Goal: Transaction & Acquisition: Purchase product/service

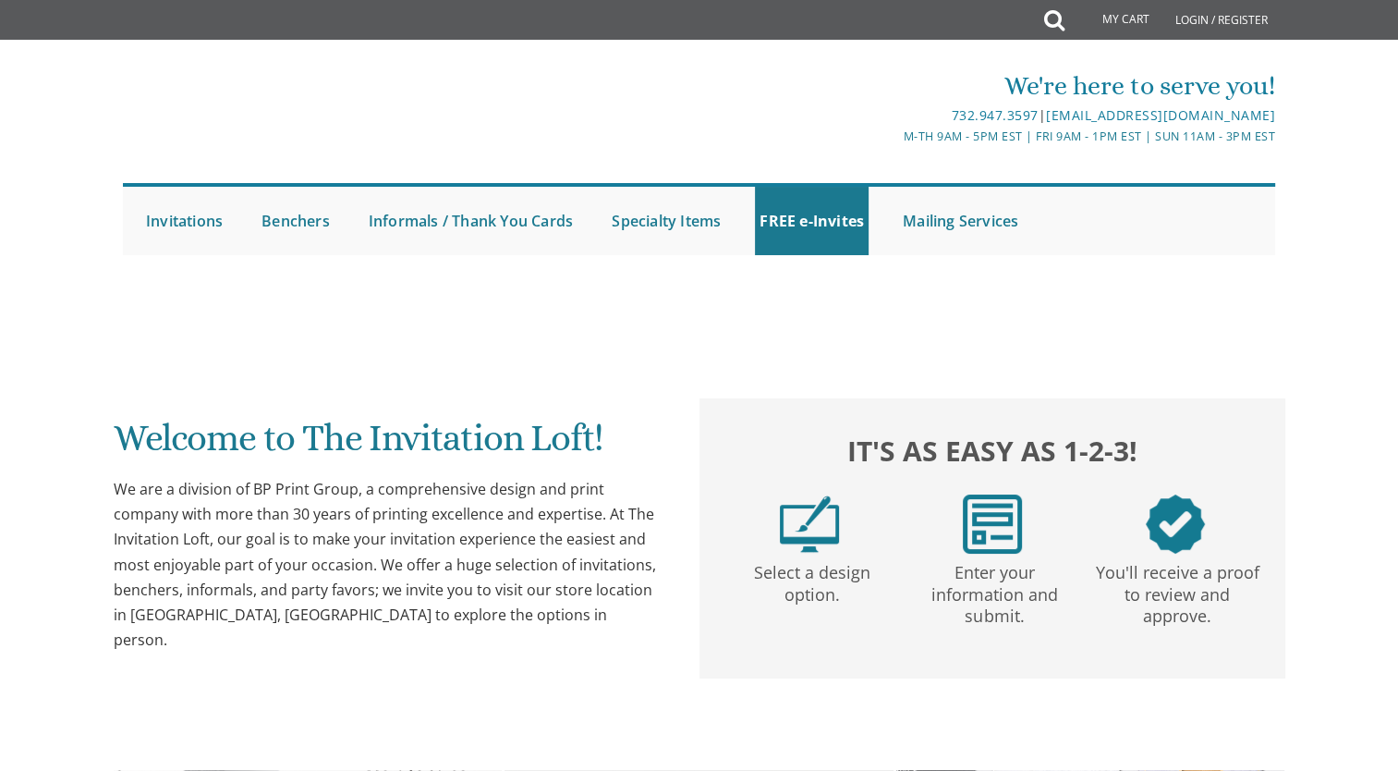
click at [1386, 165] on div "We're here to serve you! 732.947.3597 | [EMAIL_ADDRESS][DOMAIN_NAME] M-Th 9am -…" at bounding box center [699, 156] width 1398 height 215
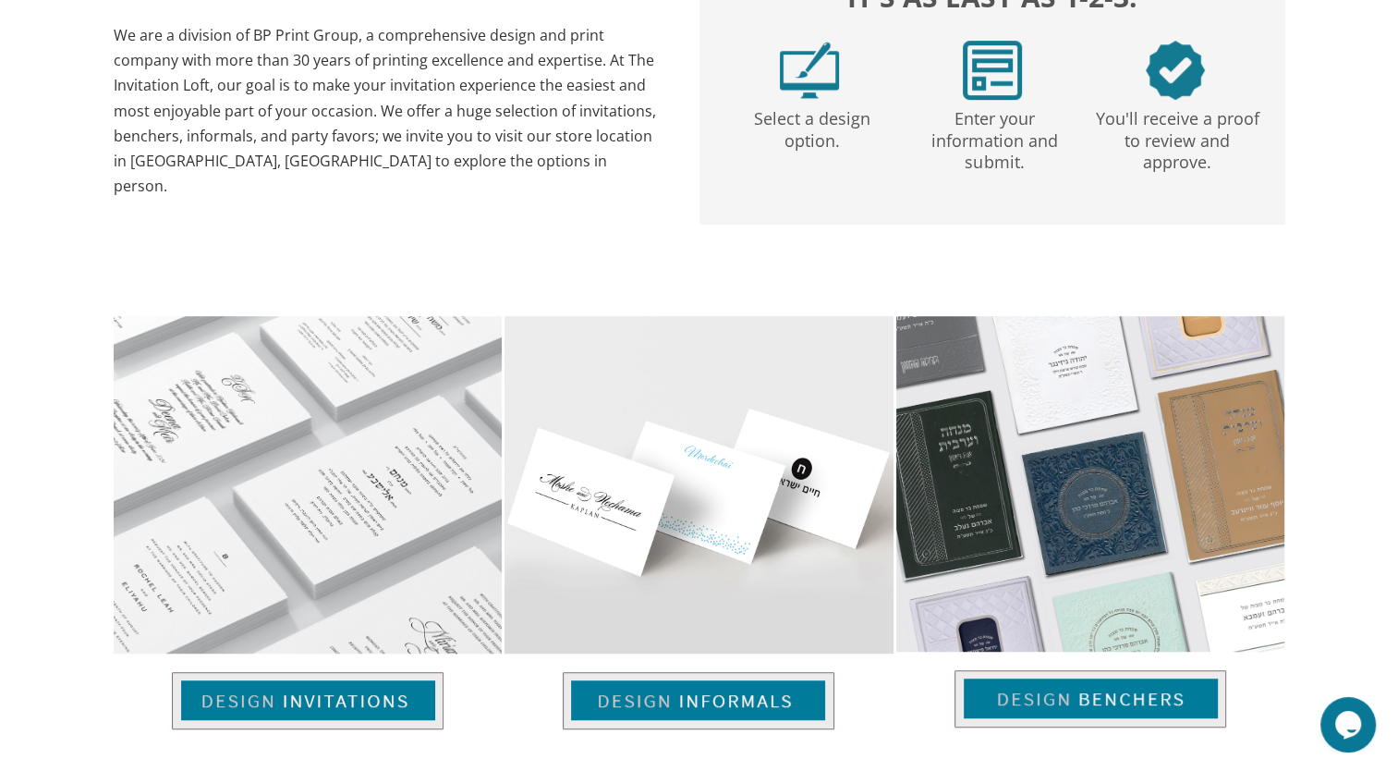
scroll to position [1017, 0]
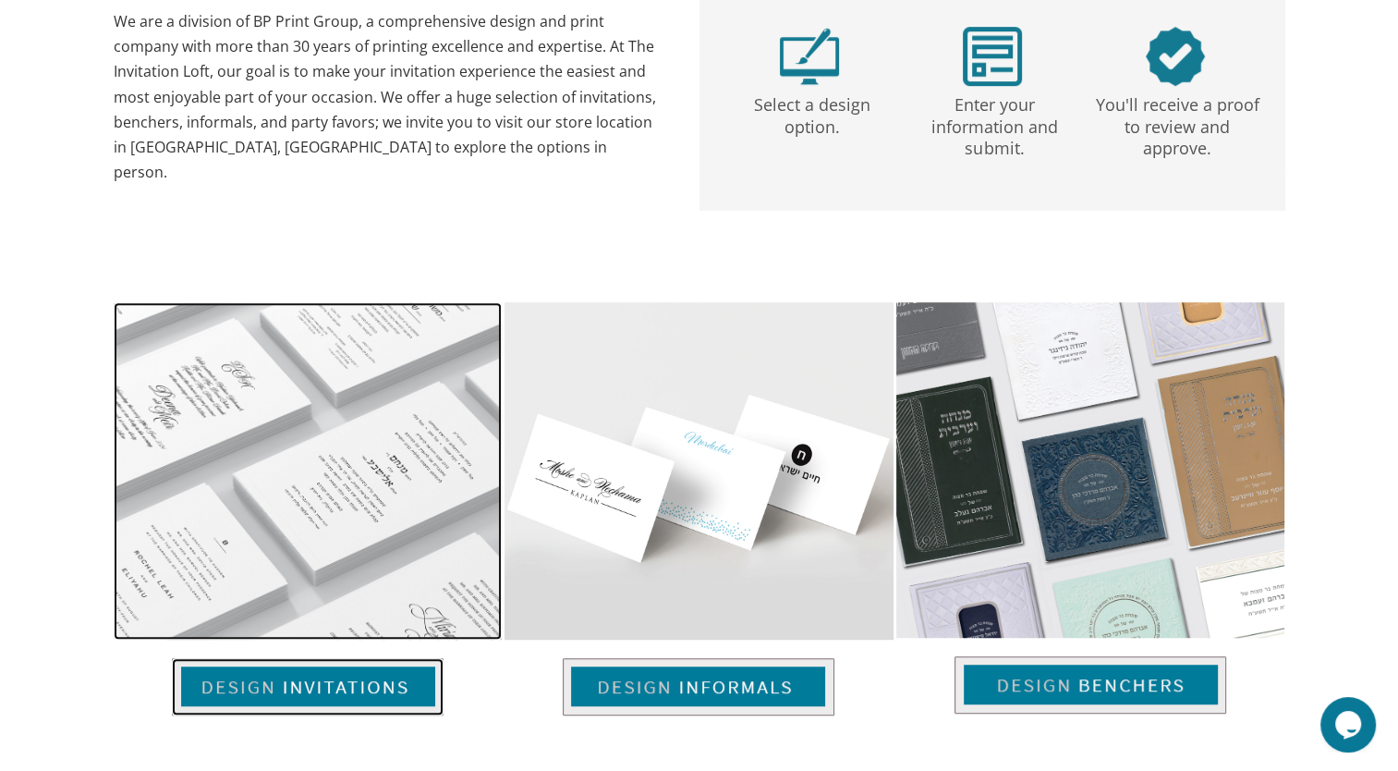
click at [361, 695] on img at bounding box center [308, 686] width 272 height 57
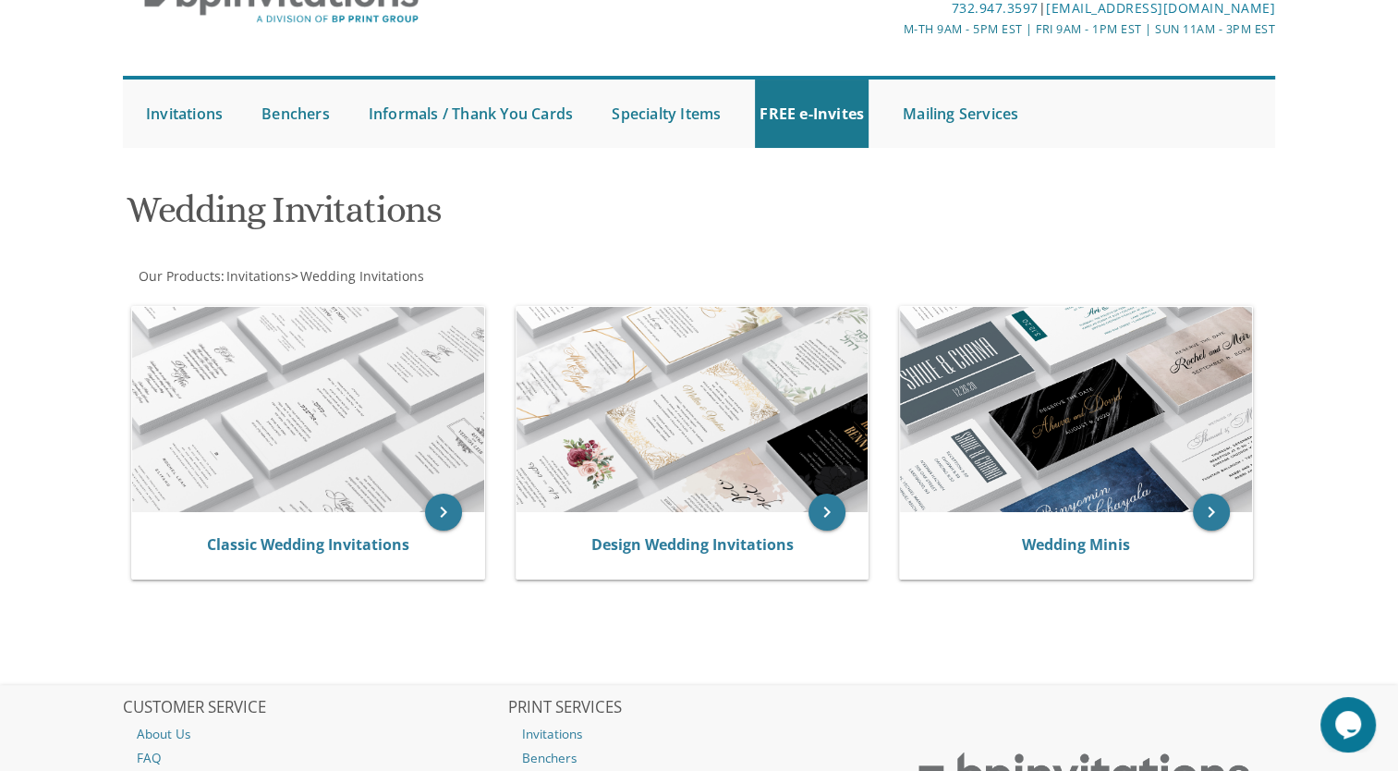
scroll to position [4, 0]
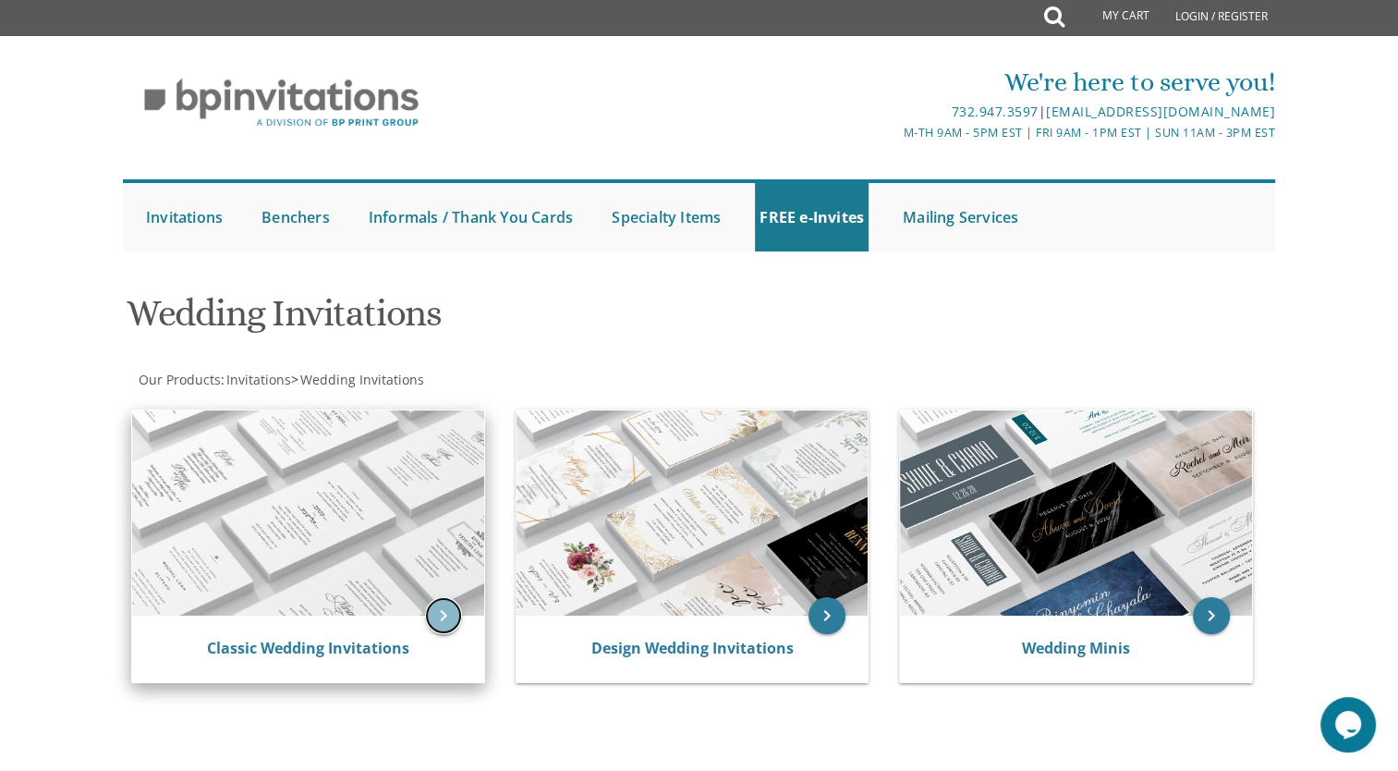
click at [434, 617] on icon "keyboard_arrow_right" at bounding box center [443, 615] width 37 height 37
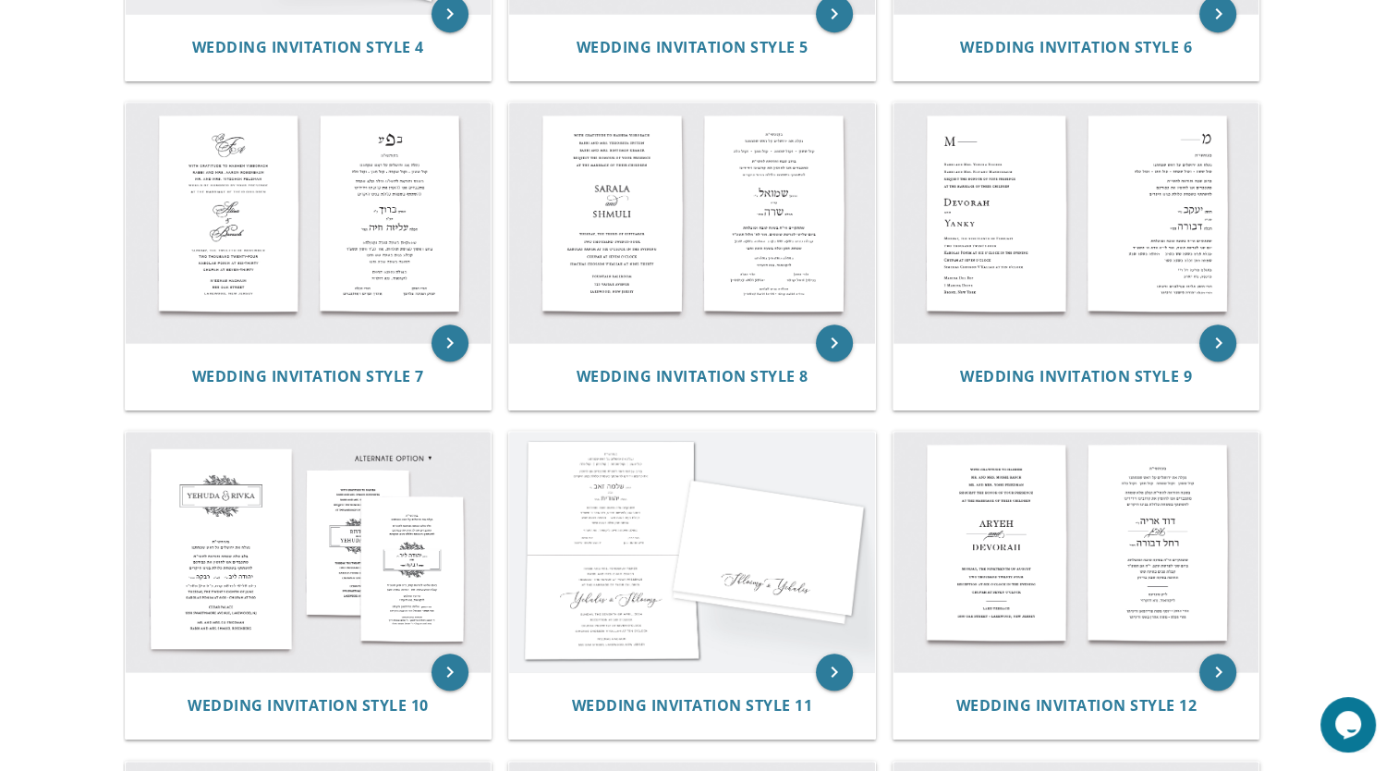
scroll to position [1043, 0]
